Goal: Find contact information: Find contact information

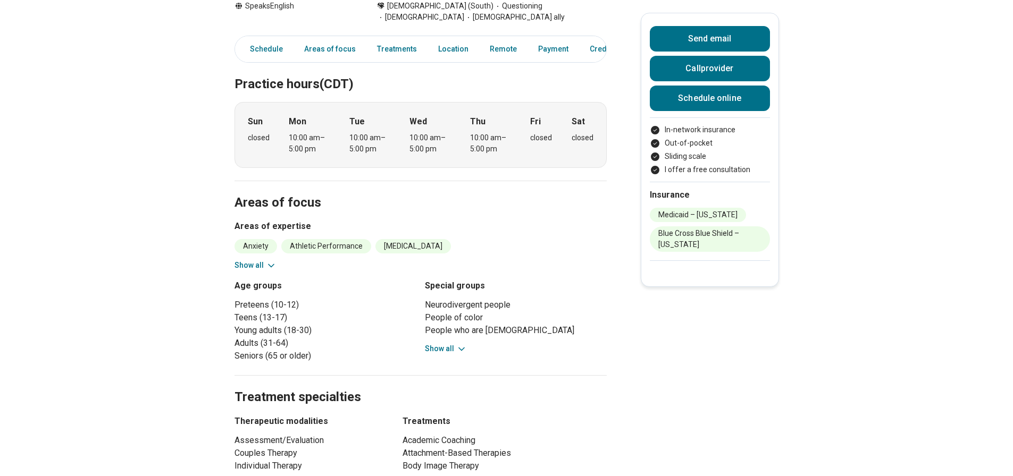
scroll to position [213, 0]
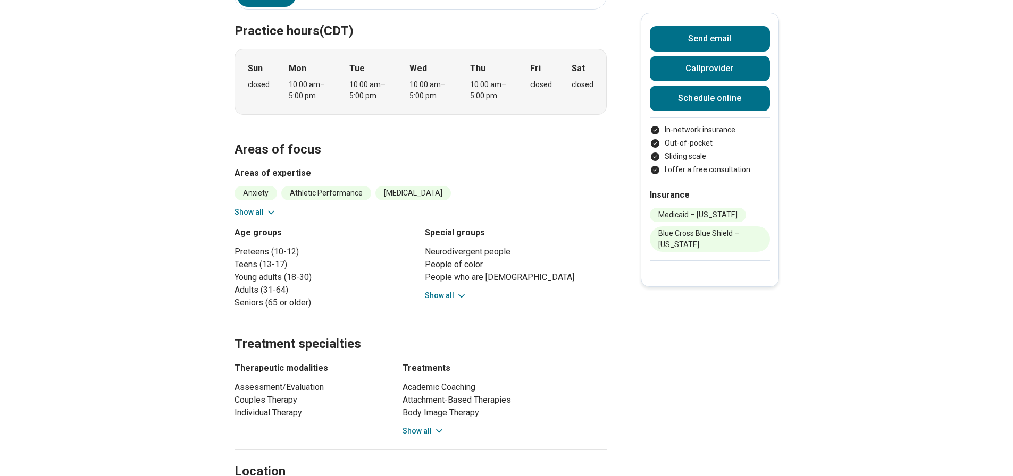
click at [259, 207] on button "Show all" at bounding box center [255, 212] width 42 height 11
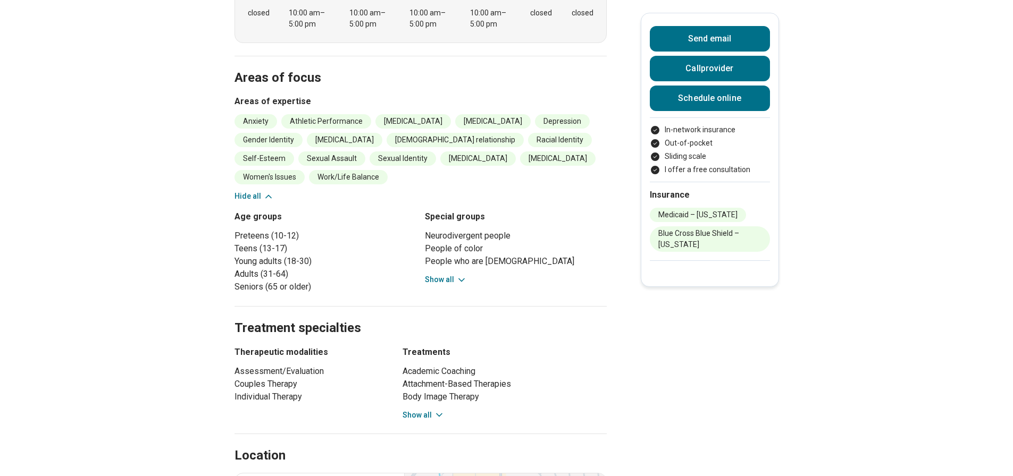
scroll to position [266, 0]
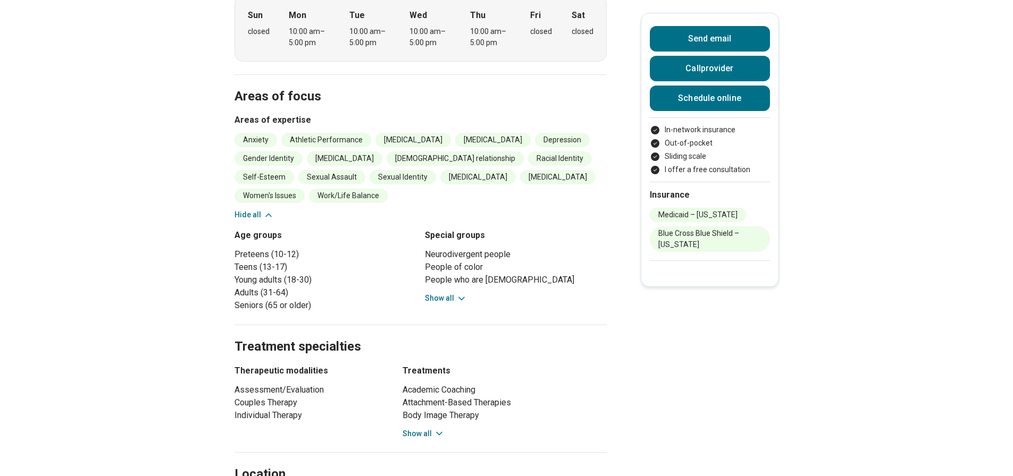
click at [455, 293] on button "Show all" at bounding box center [446, 298] width 42 height 11
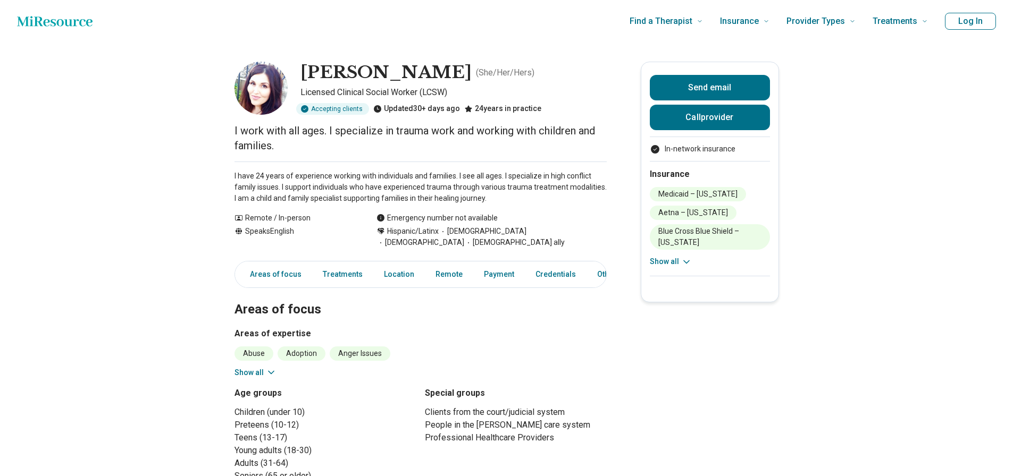
click at [680, 262] on button "Show all" at bounding box center [671, 261] width 42 height 11
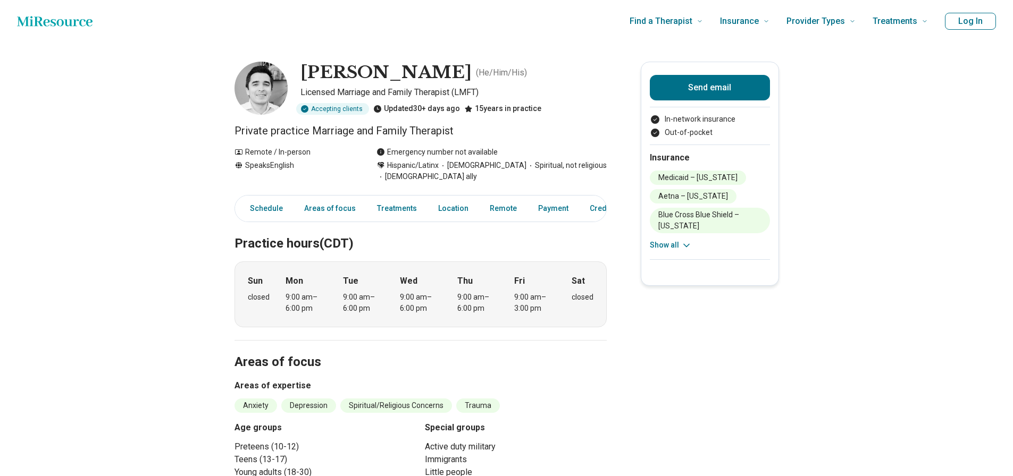
click at [675, 240] on button "Show all" at bounding box center [671, 245] width 42 height 11
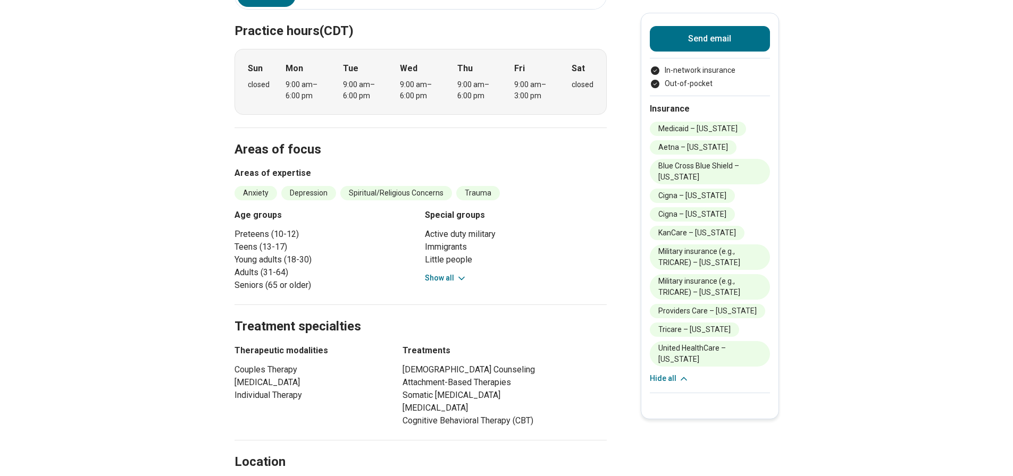
scroll to position [266, 0]
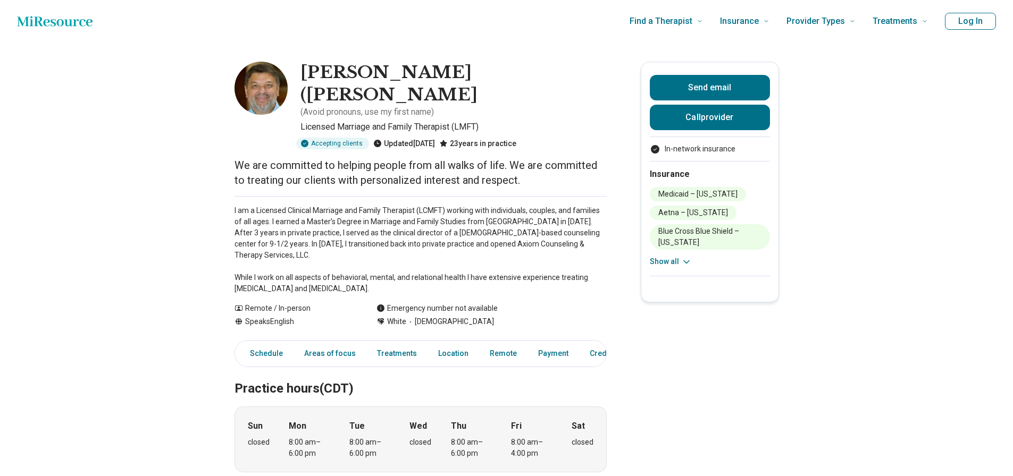
click at [687, 269] on div "Insurance Medicaid – Alabama Aetna – Kansas Blue Cross Blue Shield – Alabama Bl…" at bounding box center [710, 218] width 120 height 115
click at [687, 262] on icon at bounding box center [686, 262] width 5 height 3
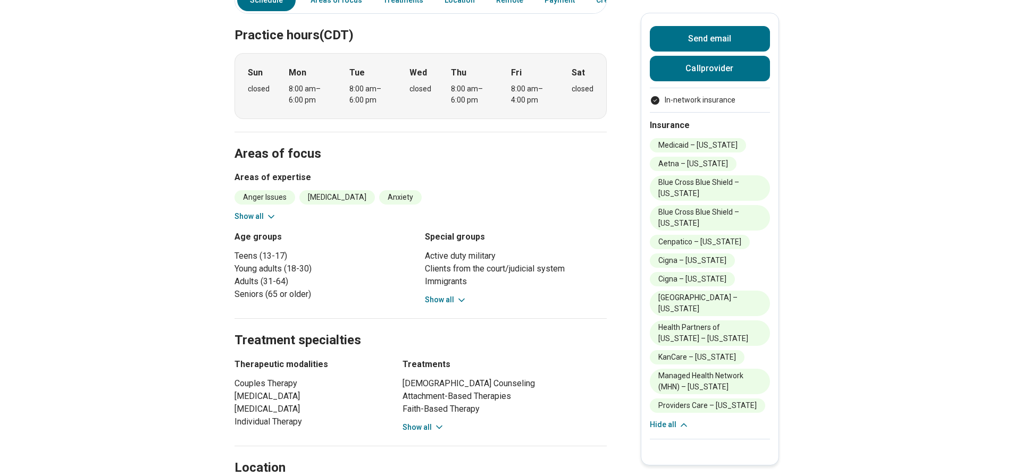
scroll to position [372, 0]
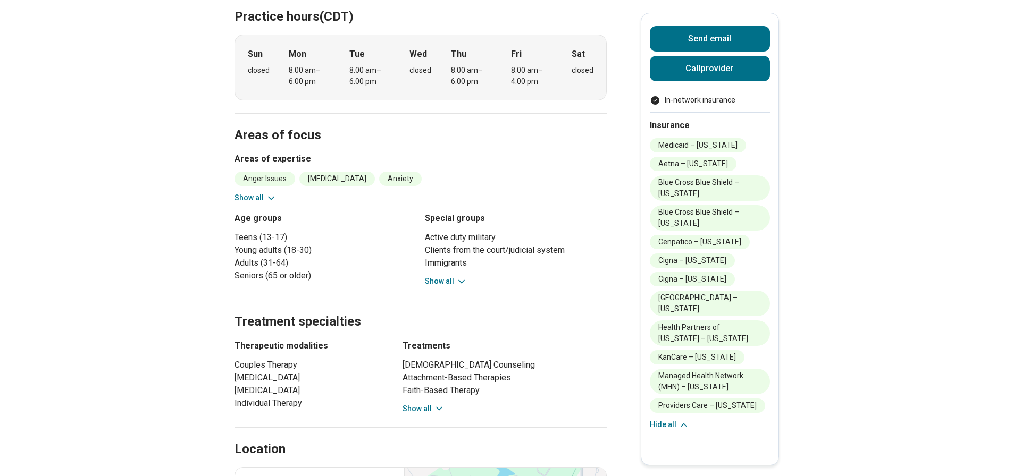
drag, startPoint x: 427, startPoint y: 384, endPoint x: 426, endPoint y: 378, distance: 7.0
click at [426, 404] on button "Show all" at bounding box center [423, 409] width 42 height 11
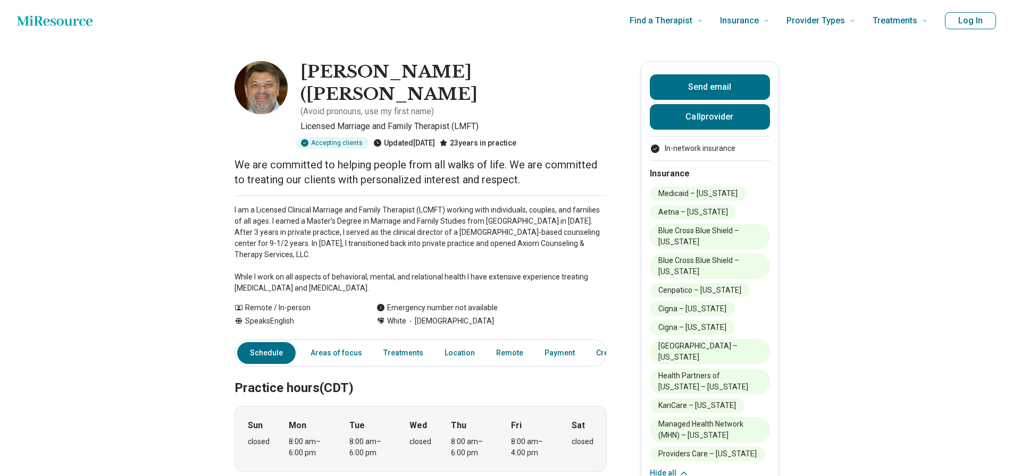
scroll to position [0, 0]
click at [714, 147] on li "In-network insurance" at bounding box center [710, 149] width 120 height 11
drag, startPoint x: 944, startPoint y: 82, endPoint x: 730, endPoint y: 243, distance: 267.3
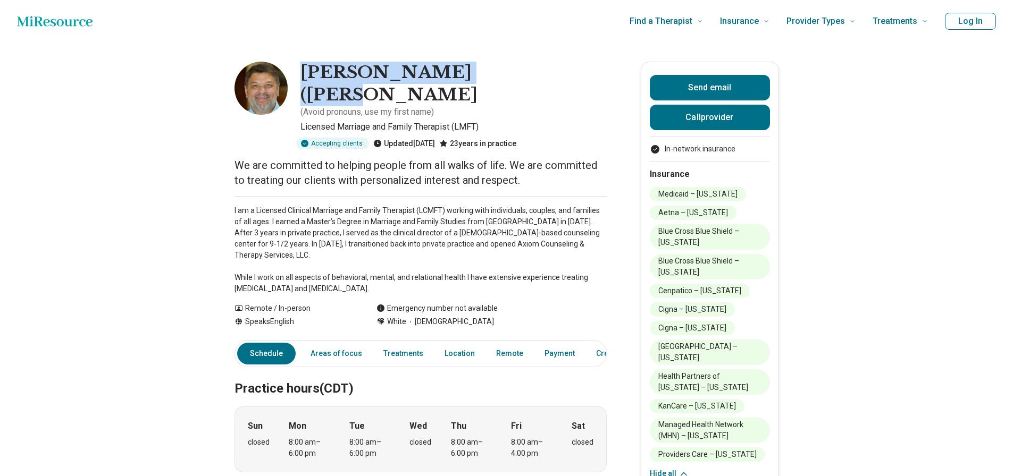
drag, startPoint x: 517, startPoint y: 69, endPoint x: 307, endPoint y: 69, distance: 209.5
click at [307, 69] on div "Darrin (Todd) Nickel ( Avoid pronouns, use my first name )" at bounding box center [453, 90] width 306 height 57
copy h1 "Darrin (Todd) Nickel"
